Goal: Check status: Check status

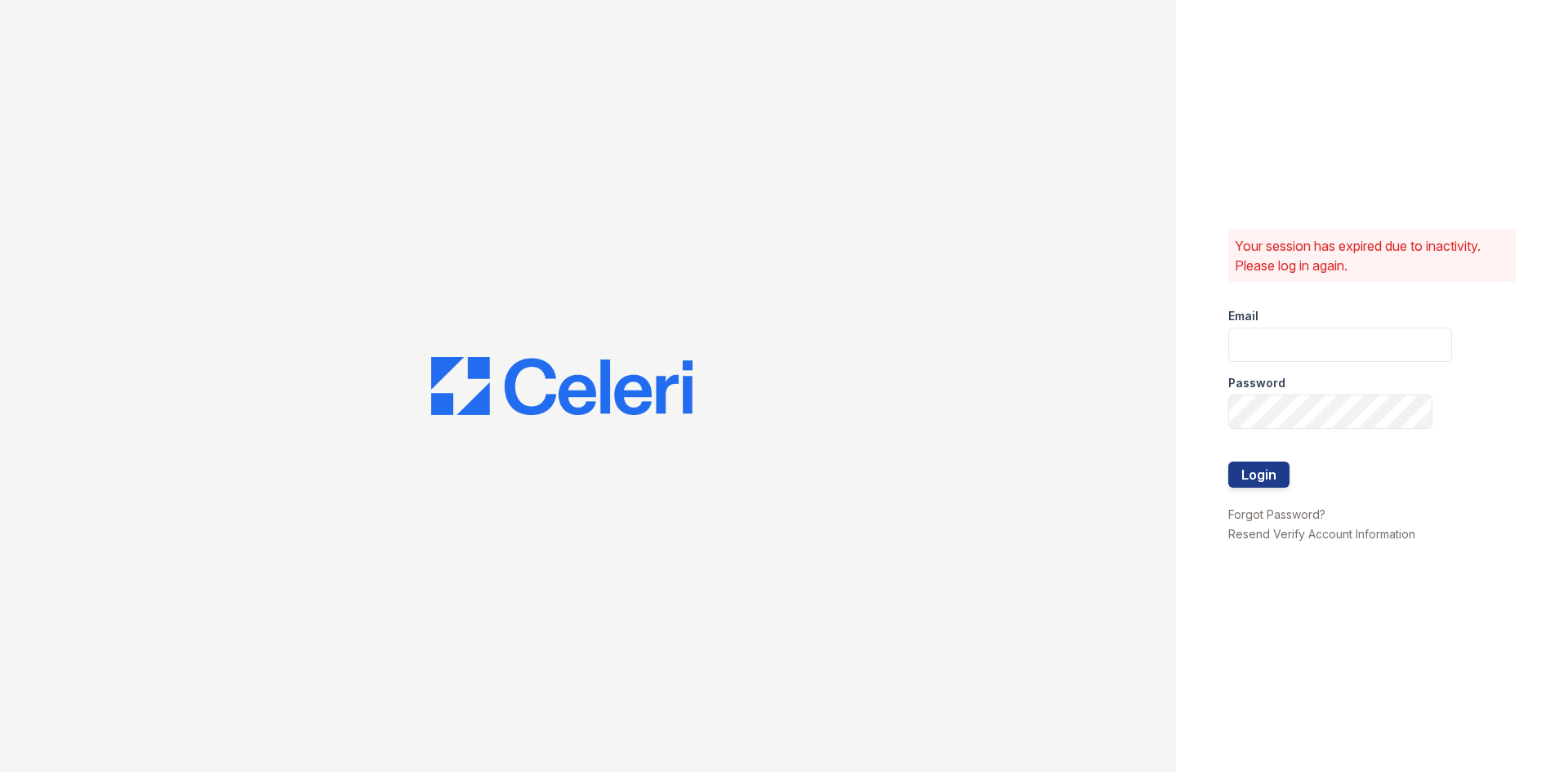
click at [1297, 324] on div "Email" at bounding box center [1339, 311] width 223 height 32
click at [1298, 343] on input "email" at bounding box center [1339, 344] width 223 height 34
type input "[EMAIL_ADDRESS][DOMAIN_NAME]"
click at [1228, 462] on button "Login" at bounding box center [1259, 475] width 61 height 26
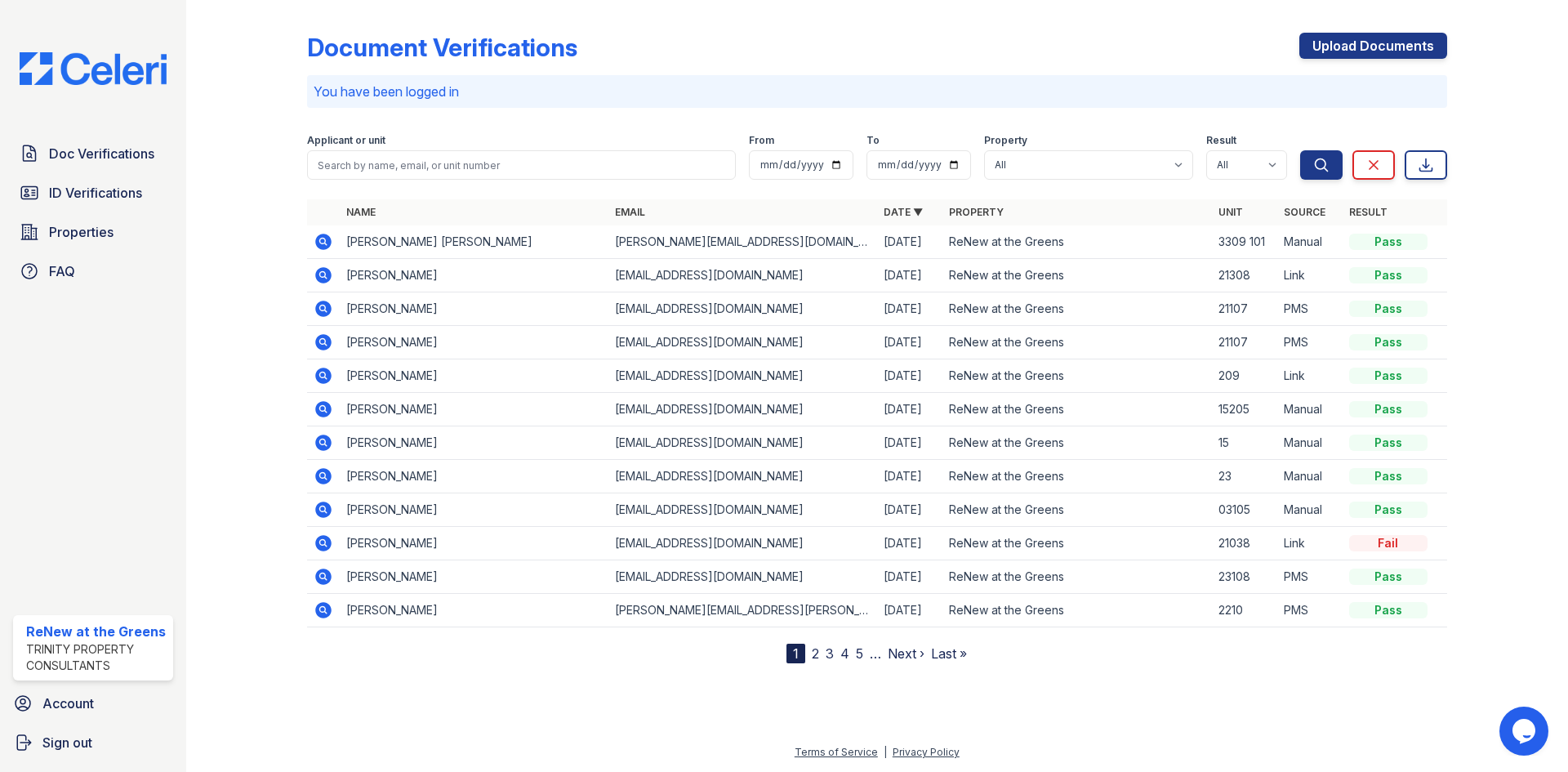
click at [314, 244] on icon at bounding box center [323, 242] width 19 height 19
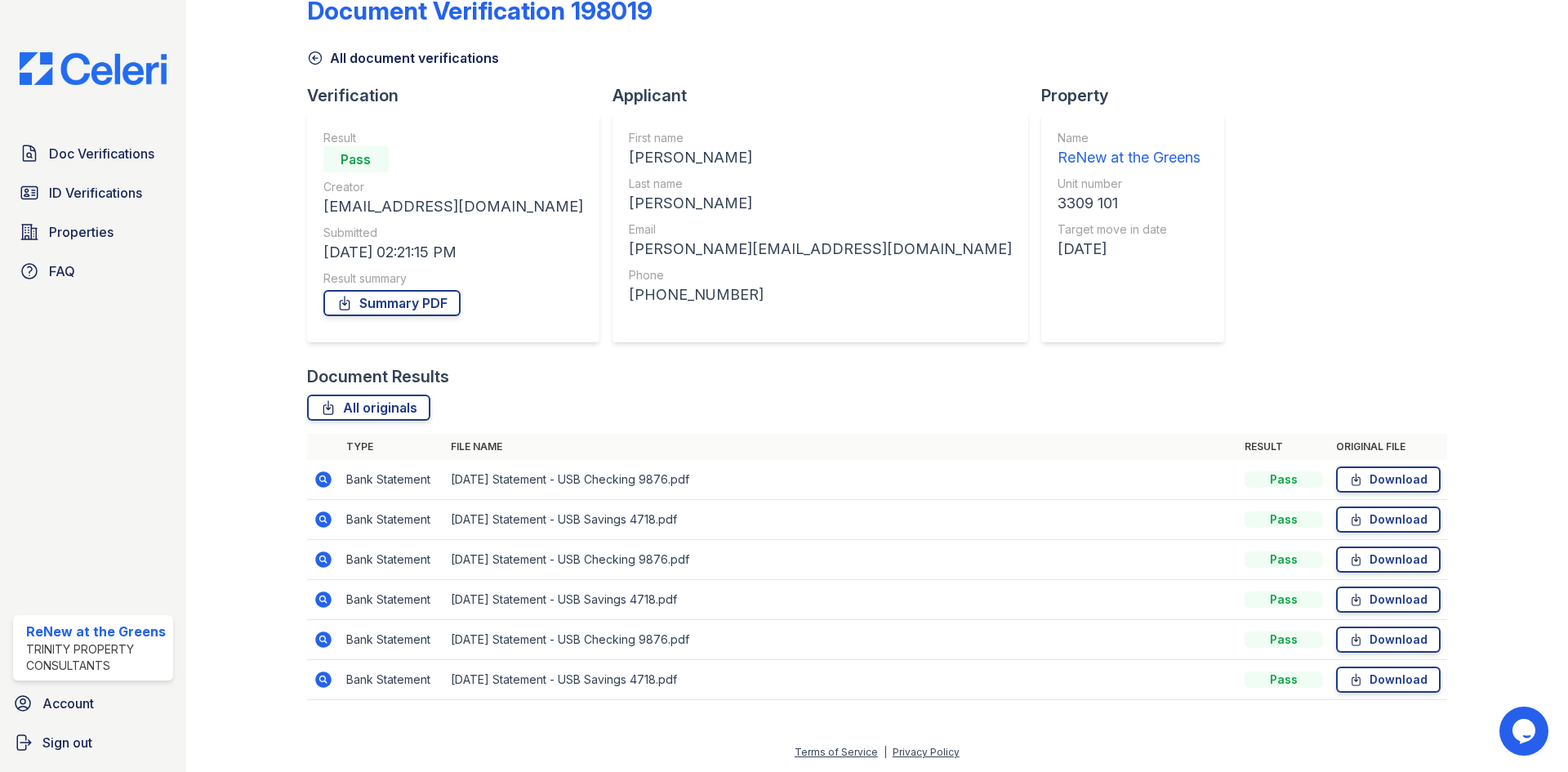
click at [326, 478] on icon at bounding box center [323, 479] width 17 height 17
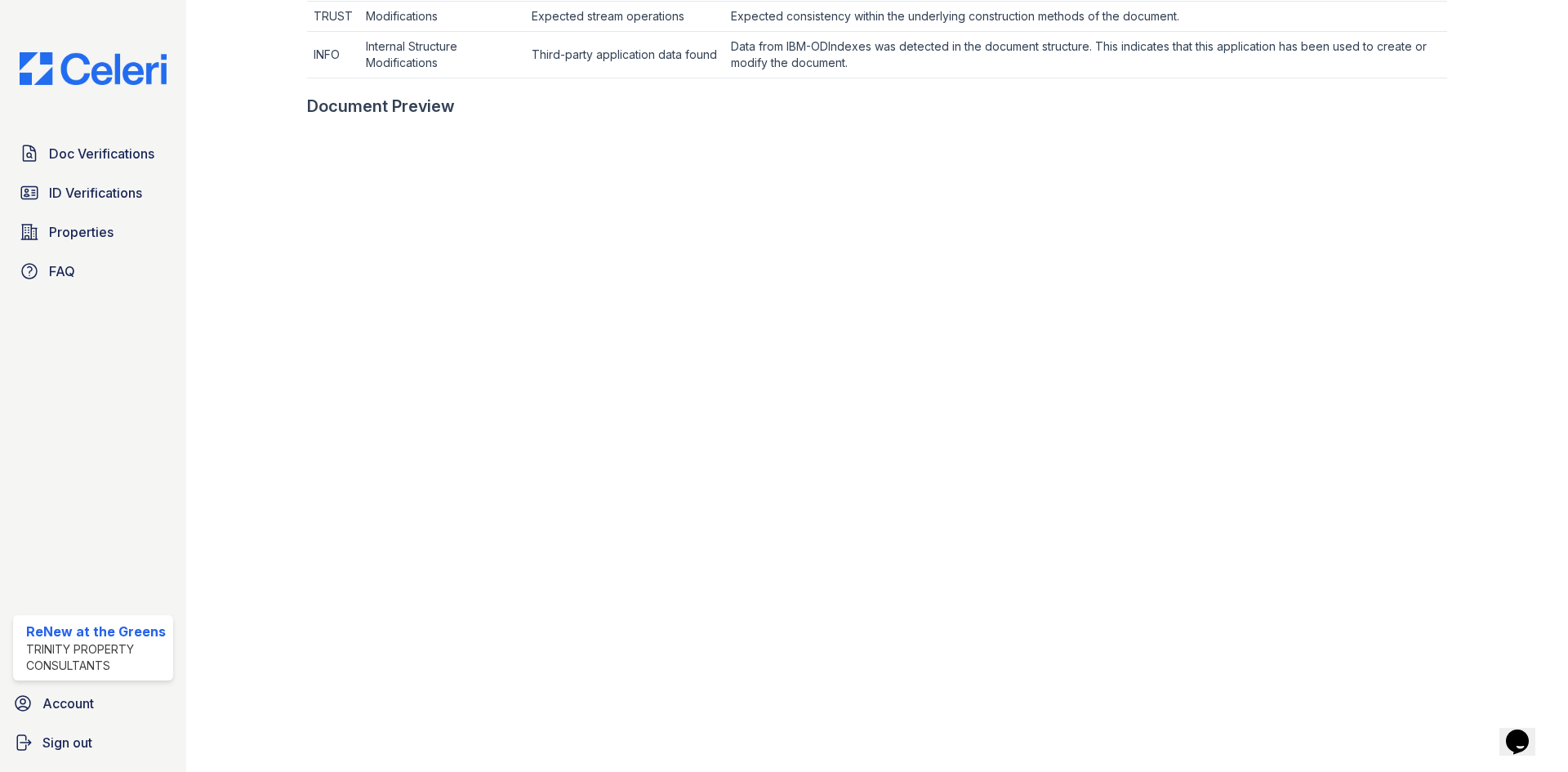
scroll to position [735, 0]
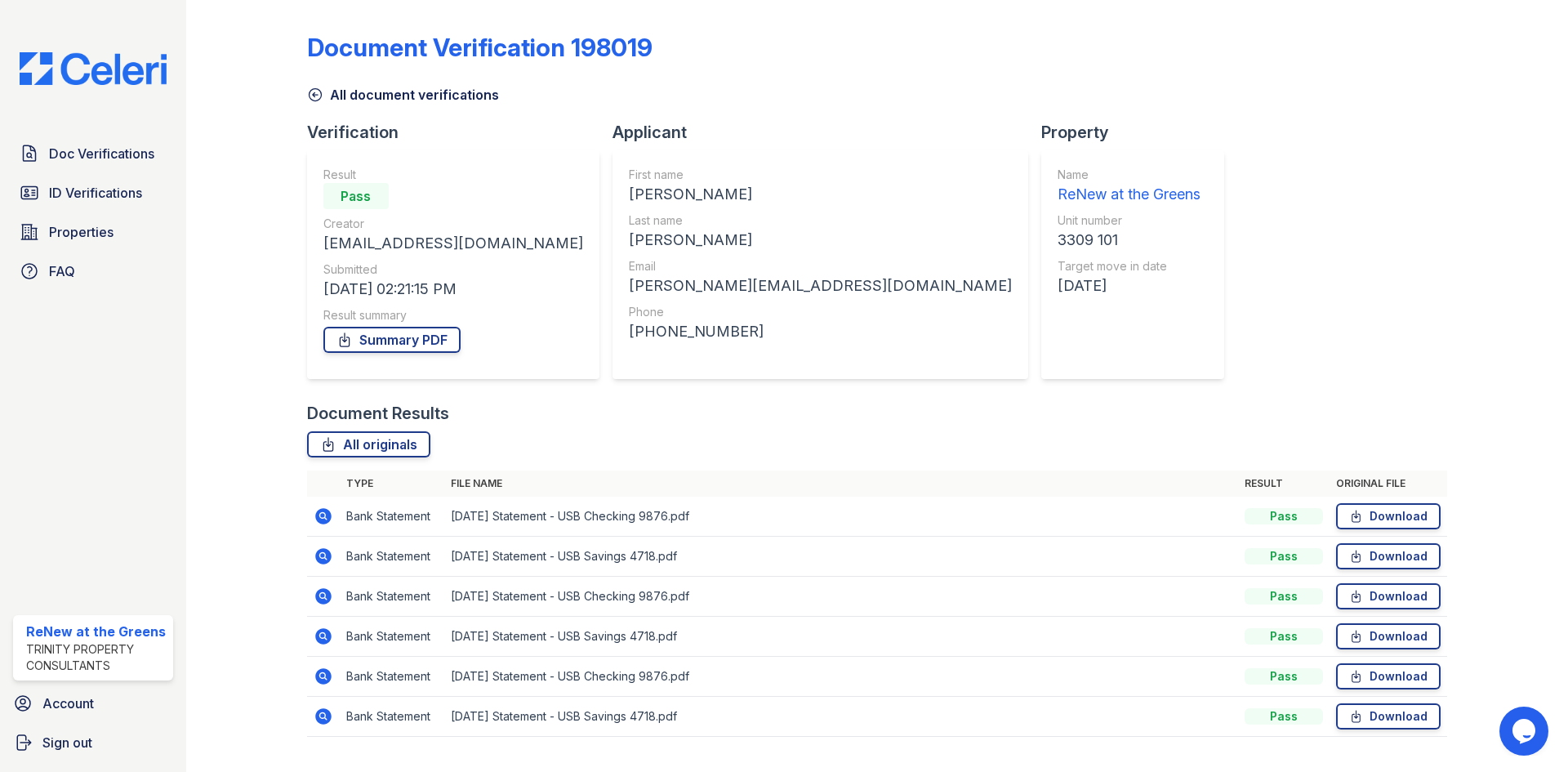
scroll to position [37, 0]
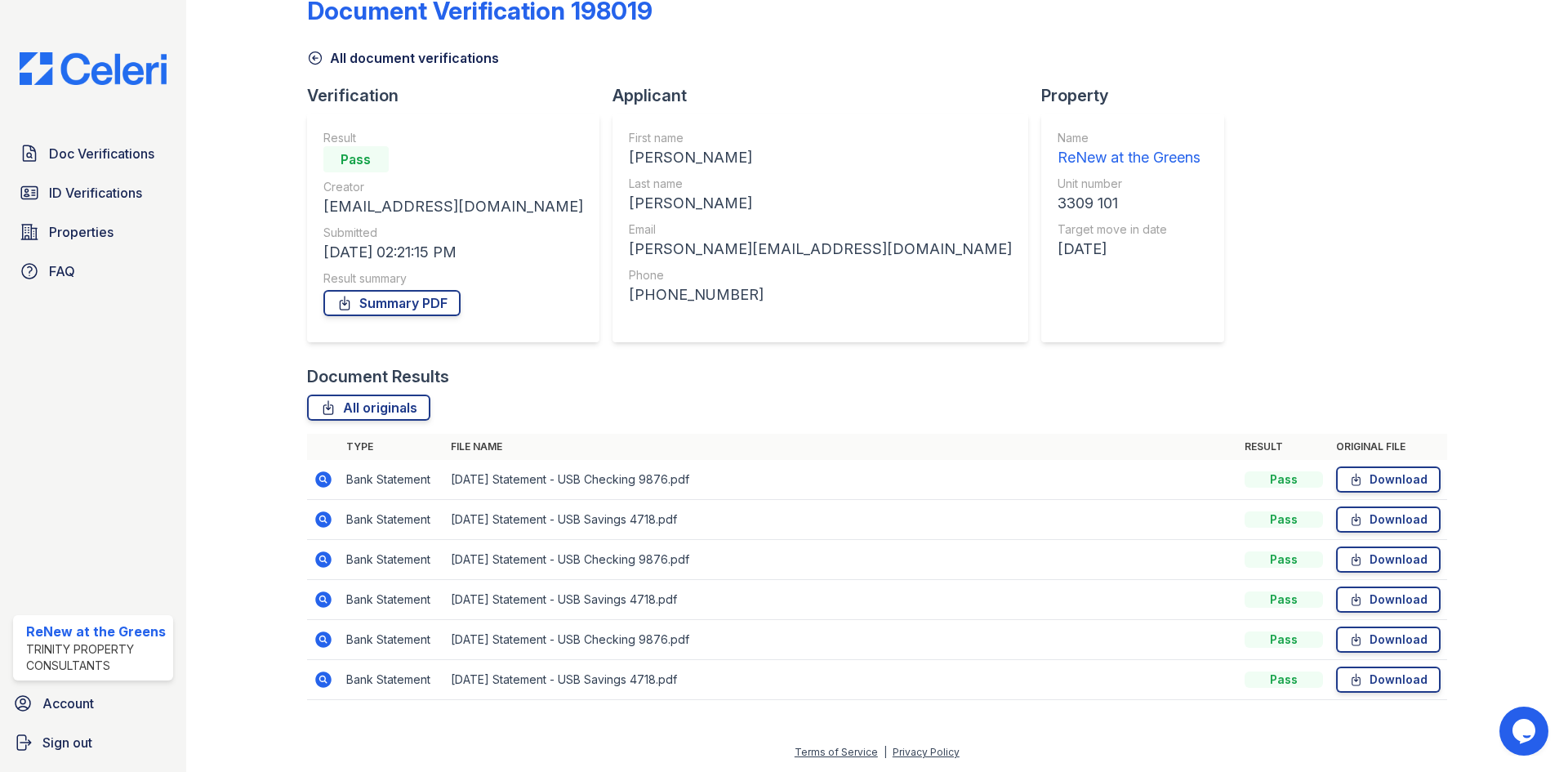
click at [332, 517] on icon at bounding box center [323, 520] width 19 height 19
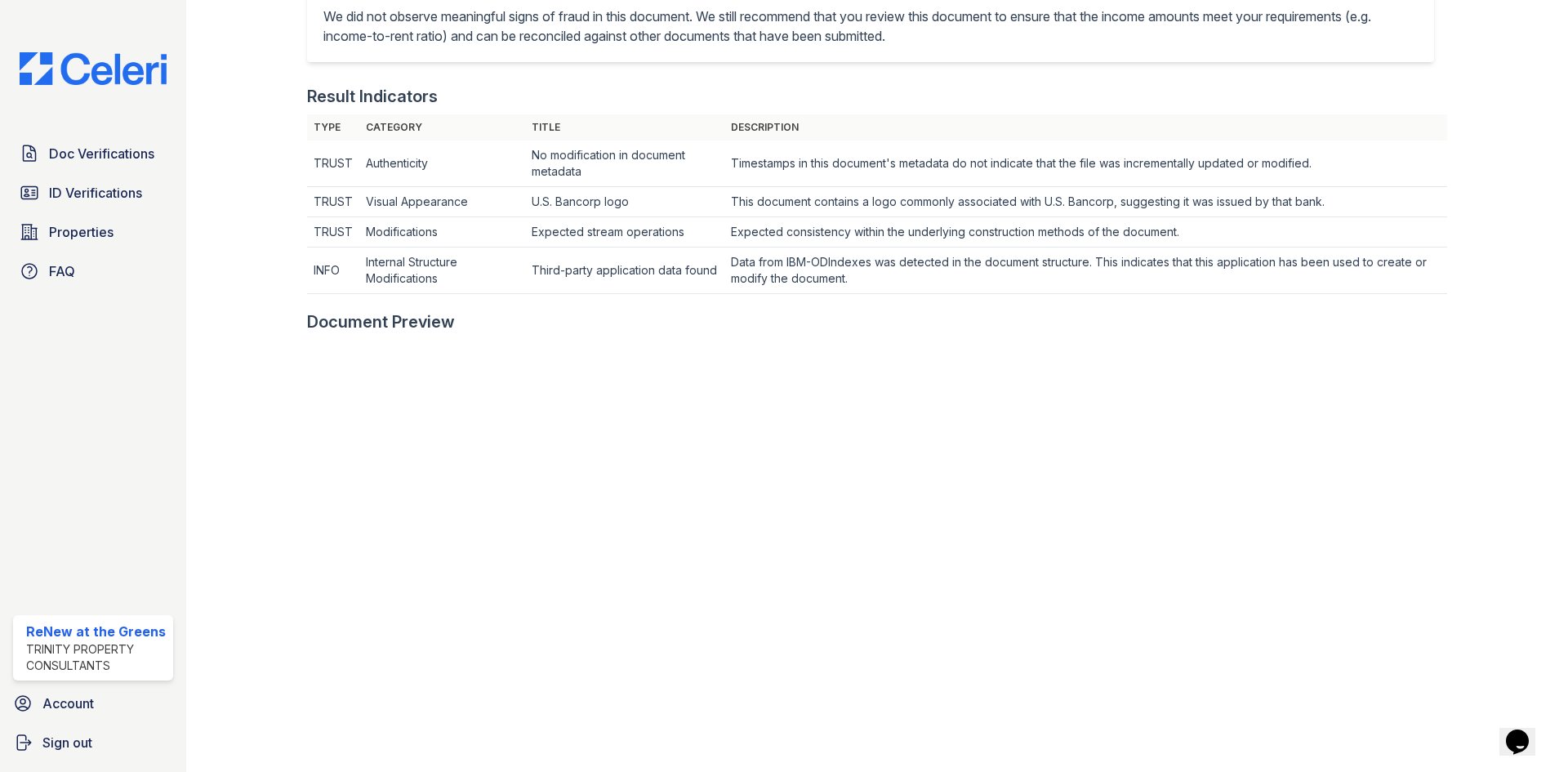
scroll to position [735, 0]
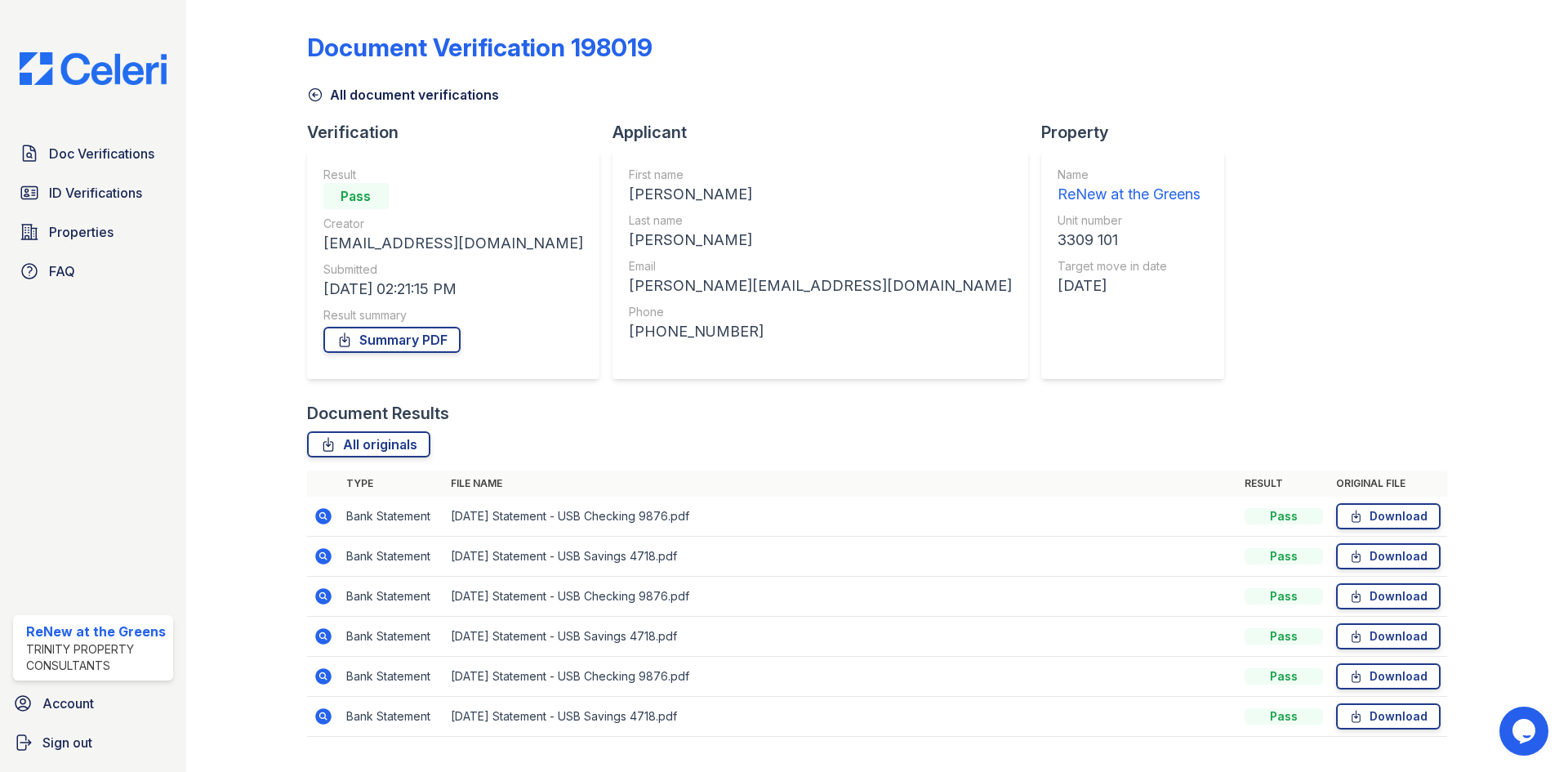
click at [320, 599] on icon at bounding box center [323, 596] width 17 height 17
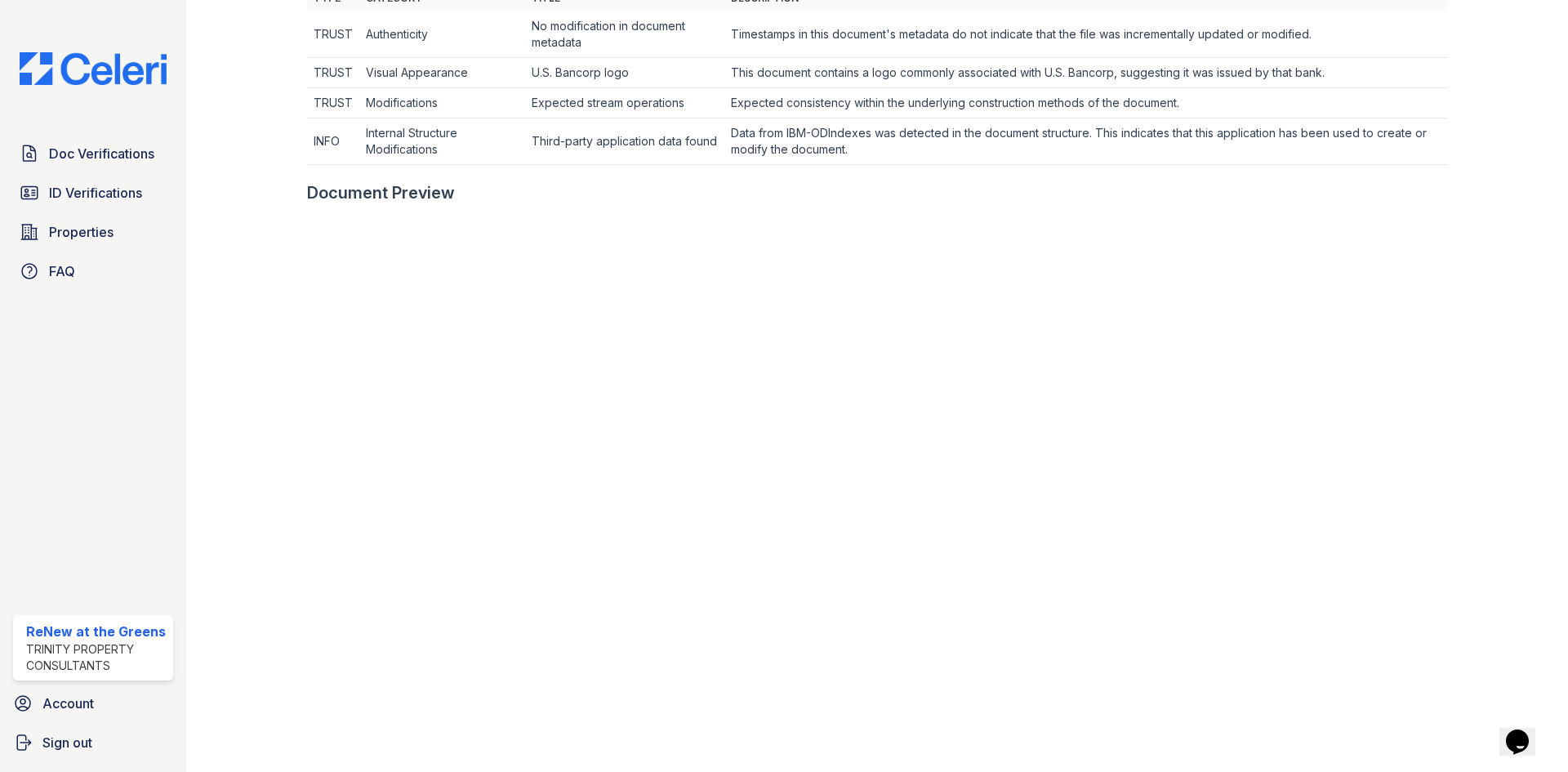
scroll to position [654, 0]
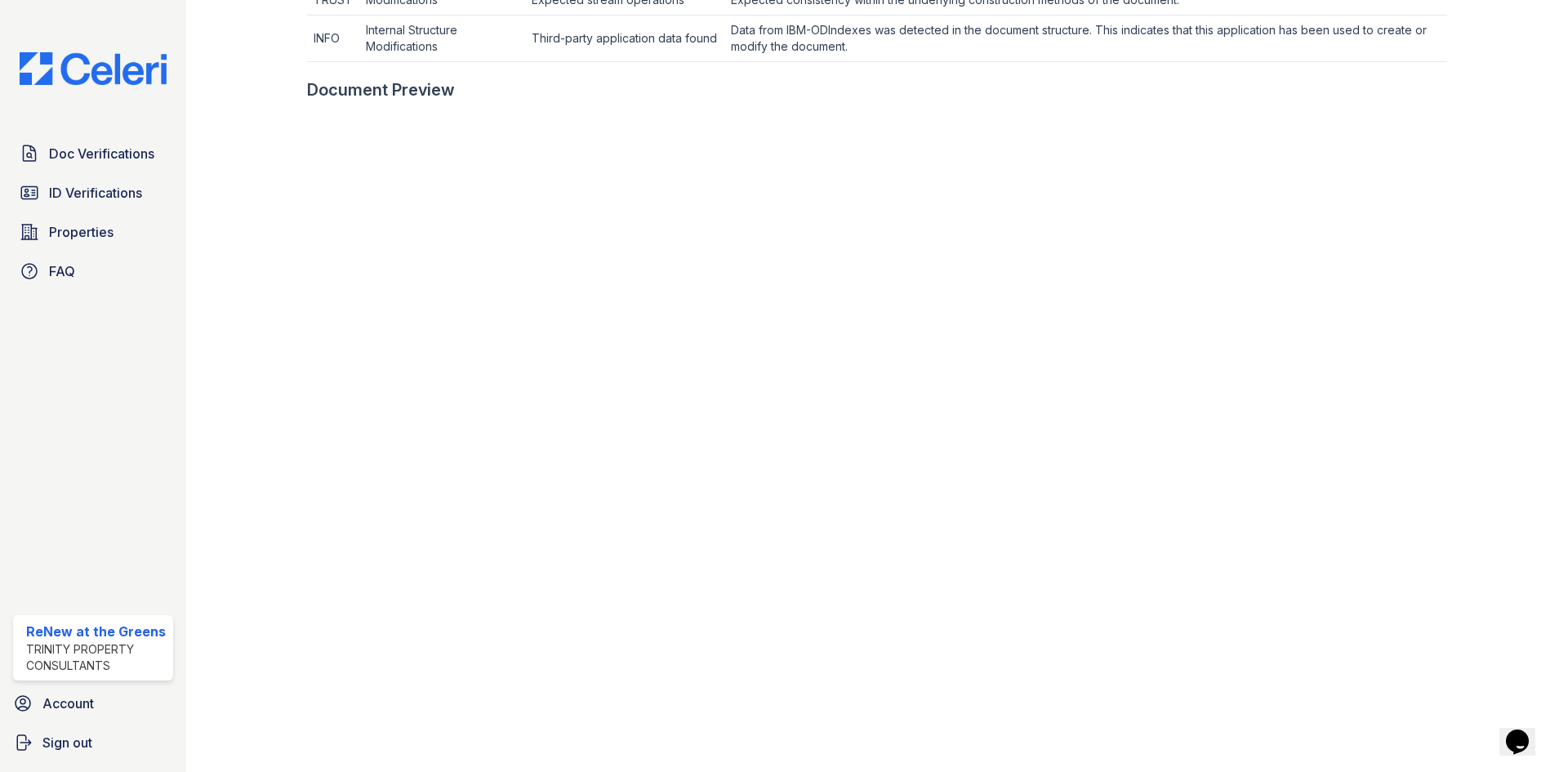
click at [1470, 390] on div at bounding box center [1494, 117] width 95 height 1527
